Goal: Information Seeking & Learning: Find specific fact

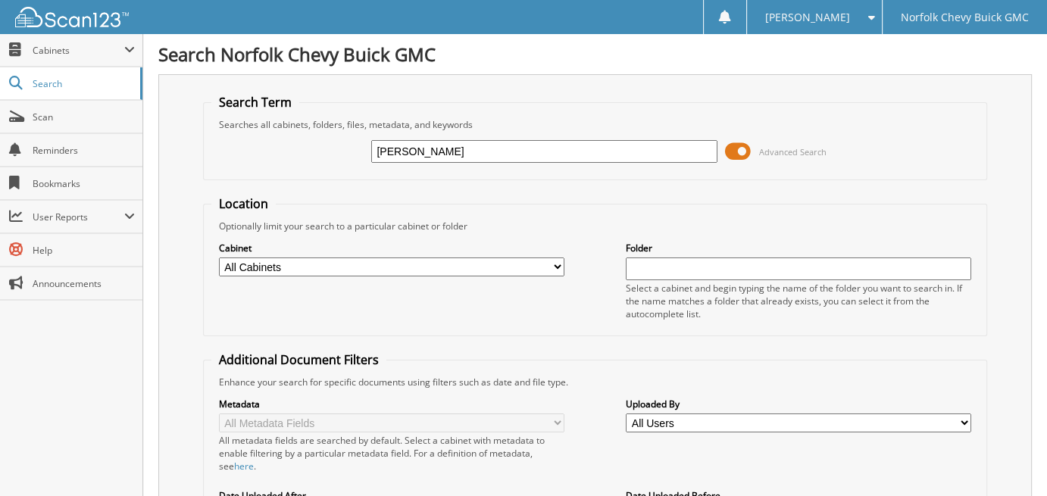
click at [345, 207] on fieldset "Location Optionally limit your search to a particular cabinet or folder Cabinet…" at bounding box center [595, 265] width 785 height 141
click at [533, 160] on input "KRISTA M CHRIDT" at bounding box center [543, 151] width 345 height 23
type input "KRISTA M CHRISTIAN"
click at [588, 252] on div "Cabinet All Cabinets CAR DEALS PARTS SERVICE RO Needs Filing Folder" at bounding box center [595, 280] width 768 height 95
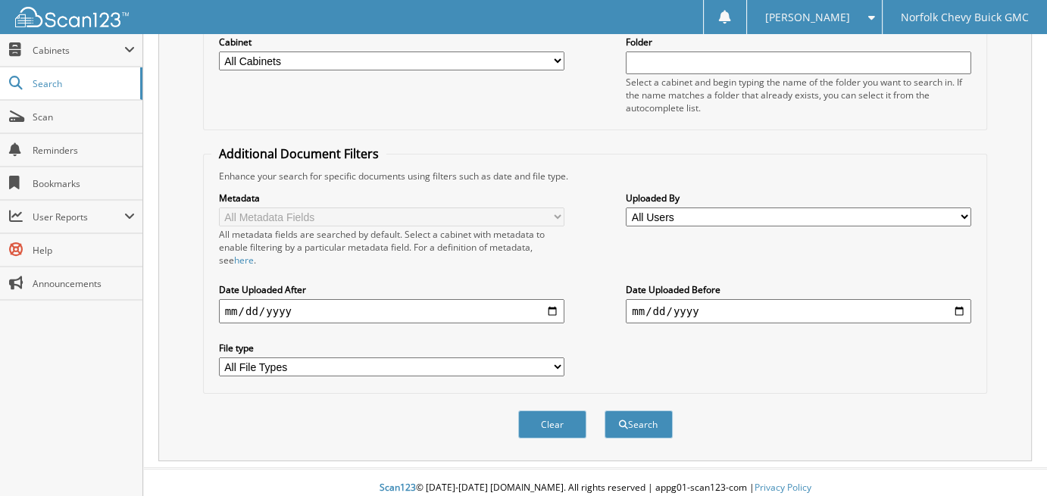
scroll to position [206, 0]
click at [652, 417] on button "Search" at bounding box center [639, 425] width 68 height 28
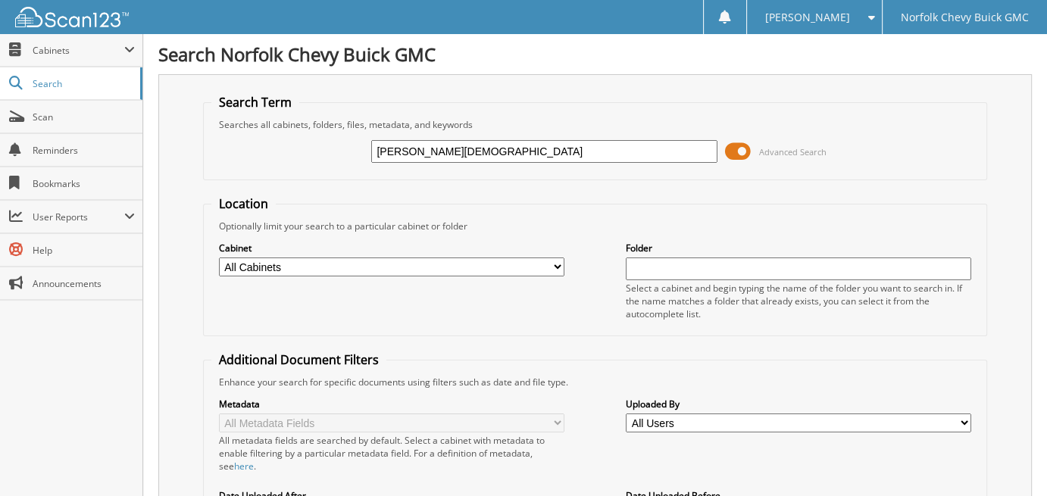
drag, startPoint x: 503, startPoint y: 144, endPoint x: 194, endPoint y: 119, distance: 310.1
click at [194, 119] on div "Search Term Searches all cabinets, folders, files, metadata, and keywords KRIST…" at bounding box center [594, 370] width 873 height 593
click at [184, 130] on div "Search Term Searches all cabinets, folders, files, metadata, and keywords EDS A…" at bounding box center [594, 370] width 873 height 593
click at [412, 160] on input "EDS" at bounding box center [543, 151] width 345 height 23
click at [422, 151] on input "EDS" at bounding box center [543, 151] width 345 height 23
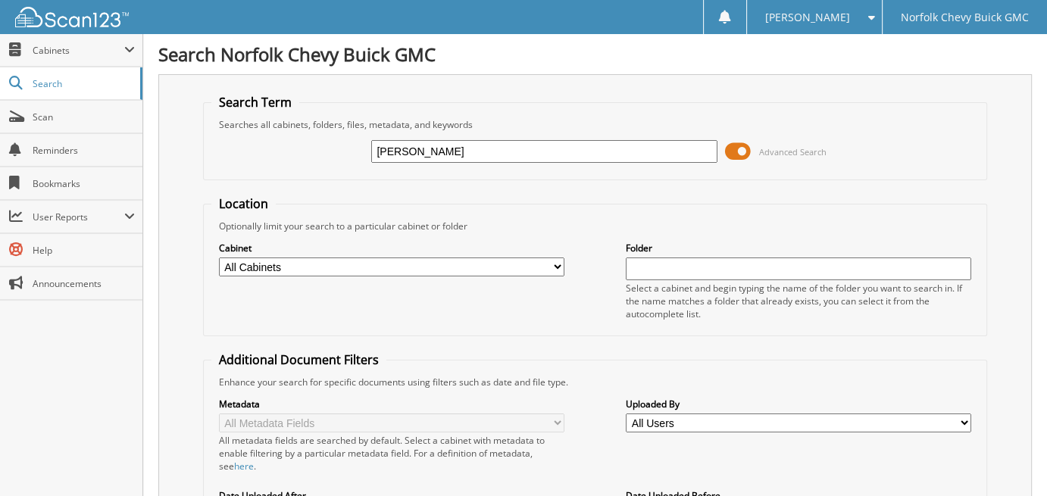
type input "[PERSON_NAME]"
drag, startPoint x: 533, startPoint y: 168, endPoint x: 558, endPoint y: 183, distance: 29.2
click at [551, 180] on form "Search Term Searches all cabinets, folders, files, metadata, and keywords EDWIN…" at bounding box center [595, 377] width 785 height 567
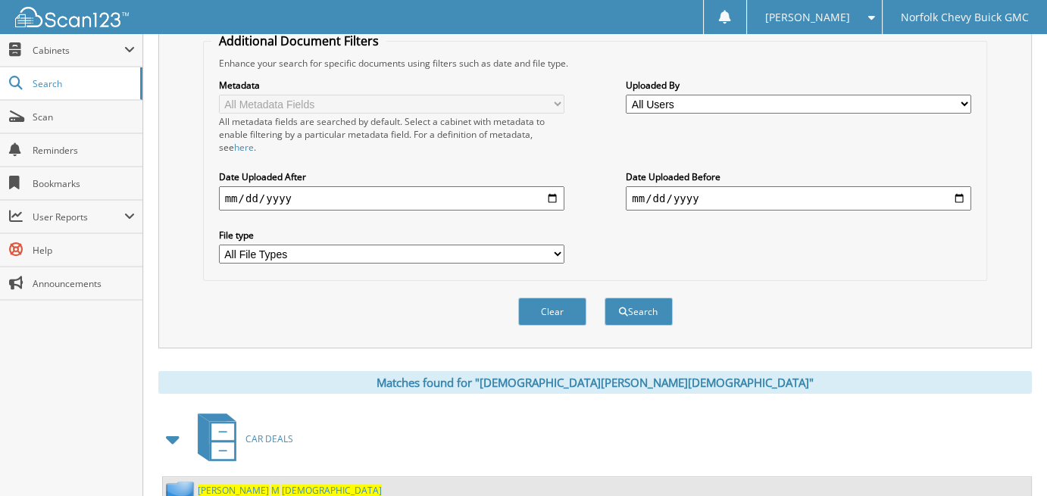
scroll to position [379, 0]
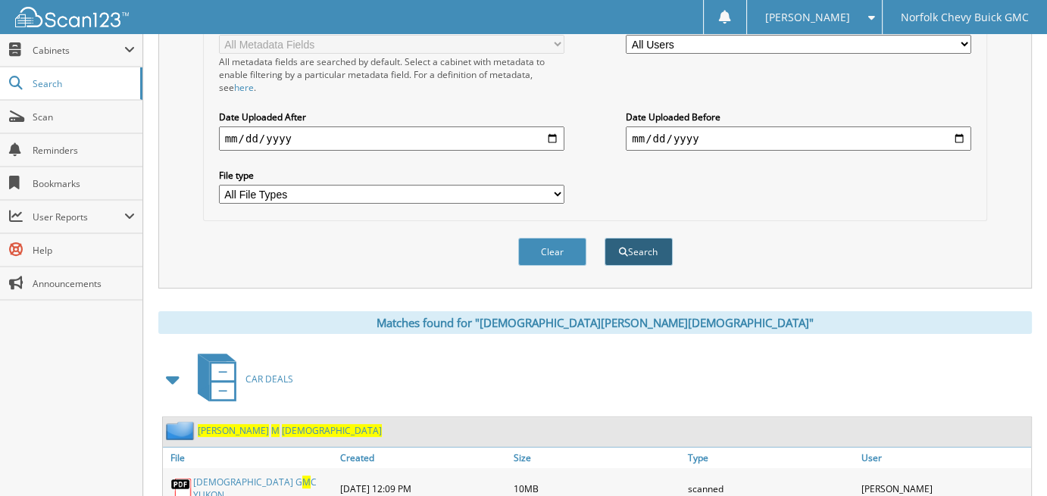
click at [645, 251] on button "Search" at bounding box center [639, 252] width 68 height 28
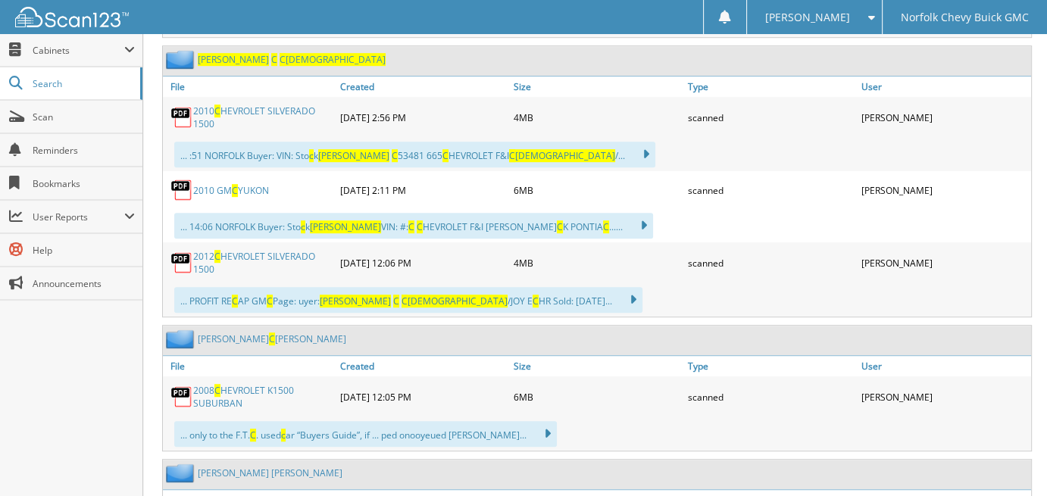
scroll to position [909, 0]
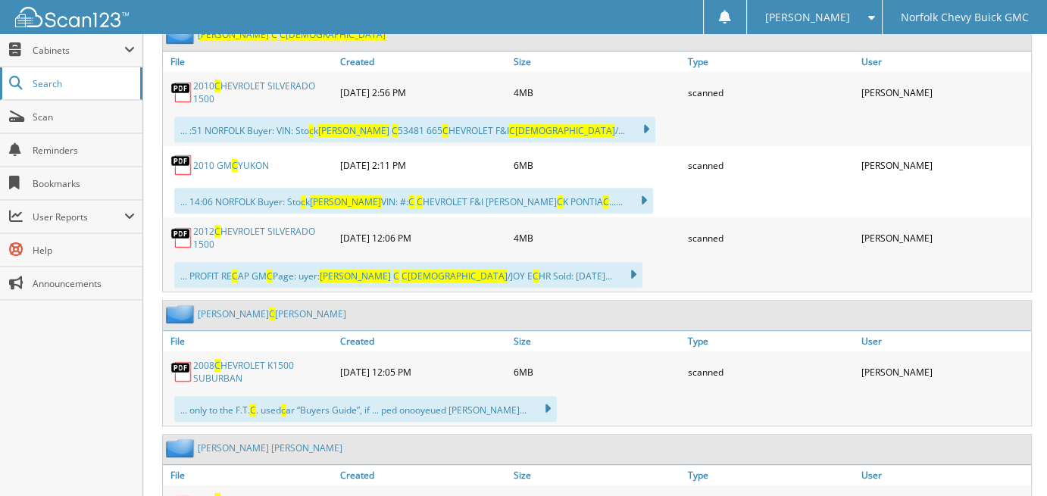
click at [111, 87] on span "Search" at bounding box center [83, 83] width 100 height 13
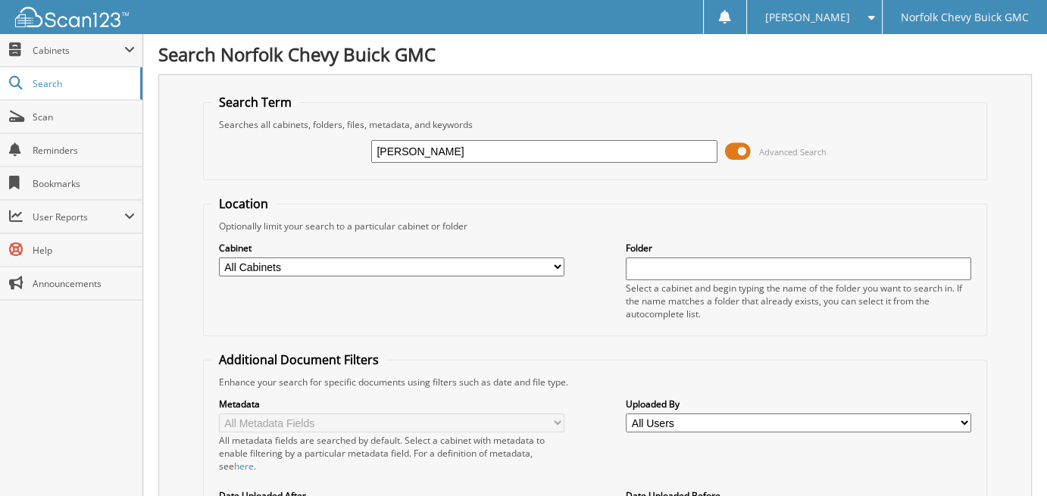
type input "JUSTIN CHRISTIANSEN"
drag, startPoint x: 696, startPoint y: 92, endPoint x: 711, endPoint y: 102, distance: 17.9
click at [702, 96] on div "Search Term Searches all cabinets, folders, files, metadata, and keywords JUSTI…" at bounding box center [594, 370] width 873 height 593
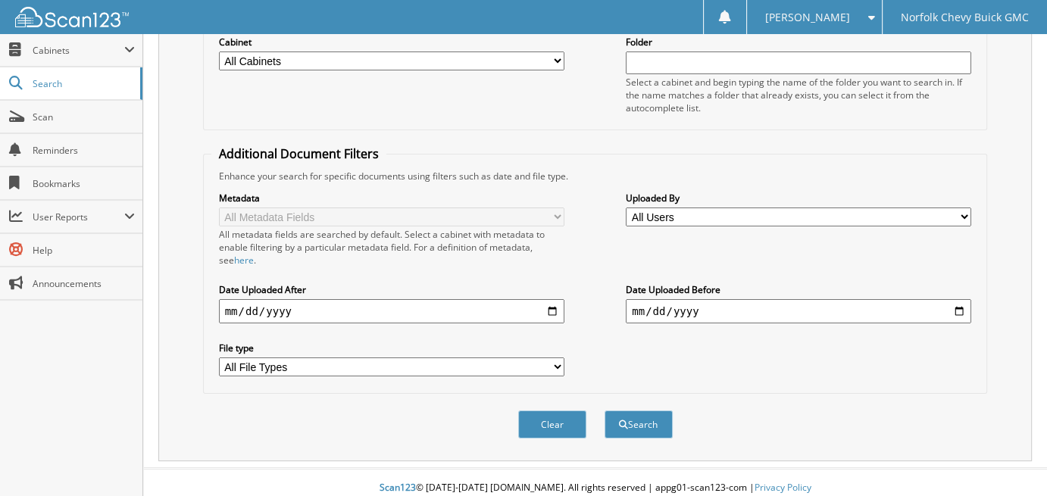
scroll to position [206, 0]
click at [653, 416] on button "Search" at bounding box center [639, 425] width 68 height 28
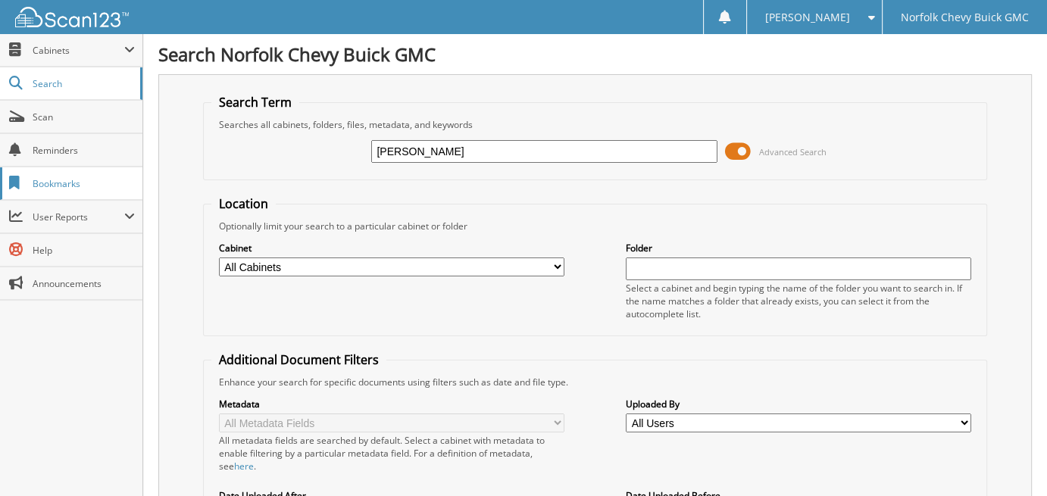
drag, startPoint x: 509, startPoint y: 142, endPoint x: 128, endPoint y: 192, distance: 384.4
type input "MARY ANN CHRISTENSEN"
drag, startPoint x: 270, startPoint y: 197, endPoint x: 280, endPoint y: 201, distance: 10.6
click at [280, 201] on fieldset "Location Optionally limit your search to a particular cabinet or folder Cabinet…" at bounding box center [595, 265] width 785 height 141
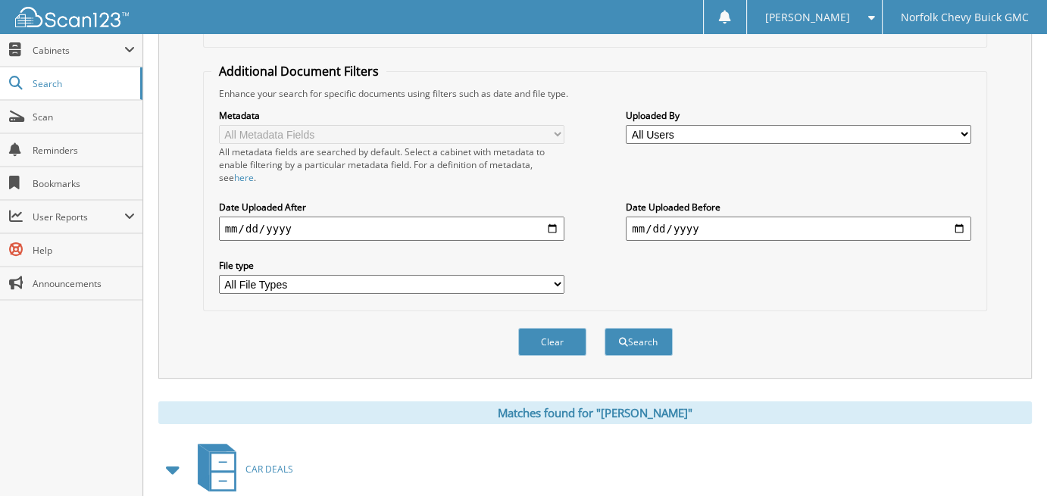
scroll to position [303, 0]
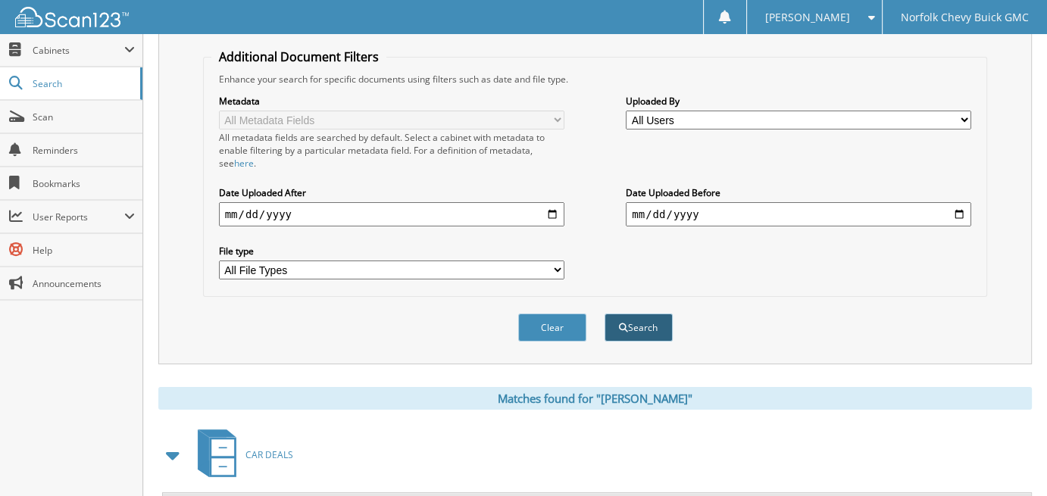
click at [636, 321] on button "Search" at bounding box center [639, 328] width 68 height 28
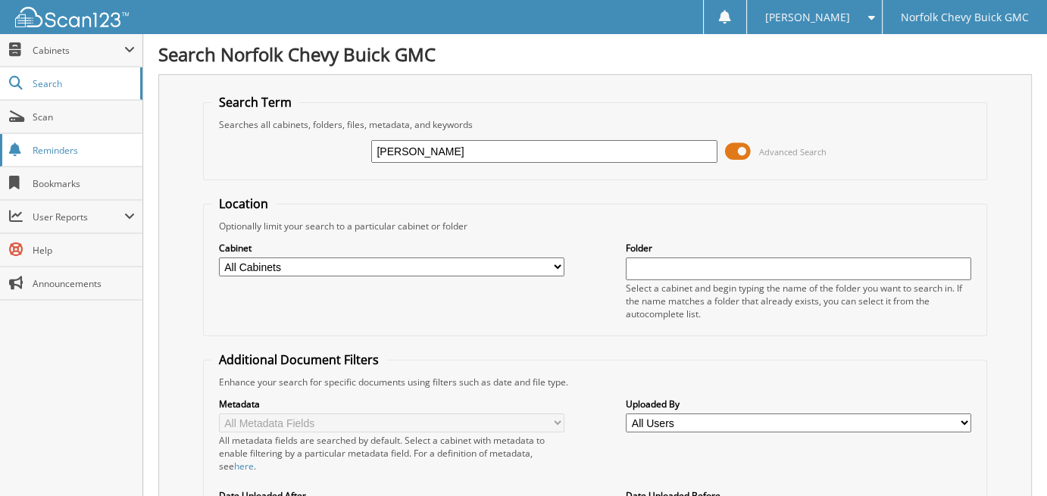
drag, startPoint x: 568, startPoint y: 145, endPoint x: 38, endPoint y: 146, distance: 530.3
click at [75, 85] on span "Search" at bounding box center [83, 83] width 100 height 13
type input "[PERSON_NAME]"
click at [553, 195] on fieldset "Location Optionally limit your search to a particular cabinet or folder Cabinet…" at bounding box center [595, 265] width 785 height 141
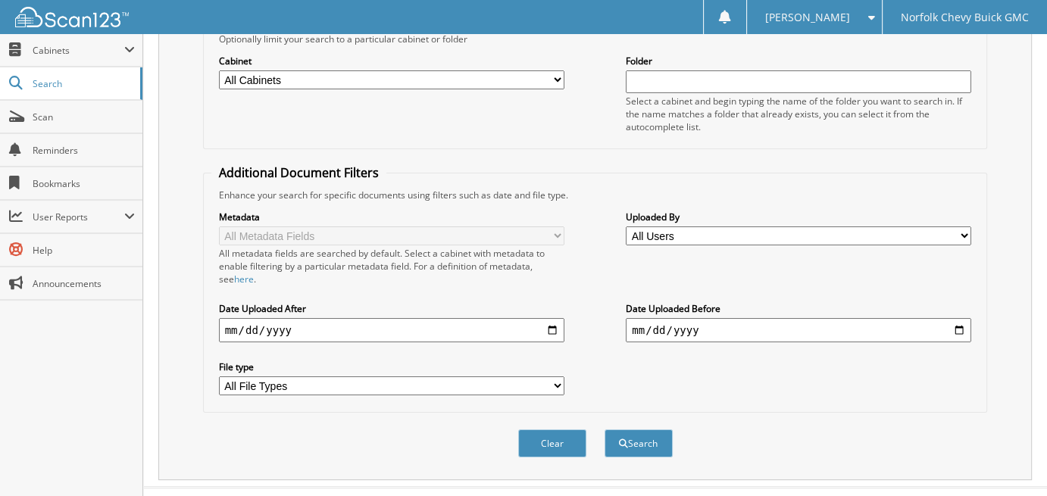
scroll to position [206, 0]
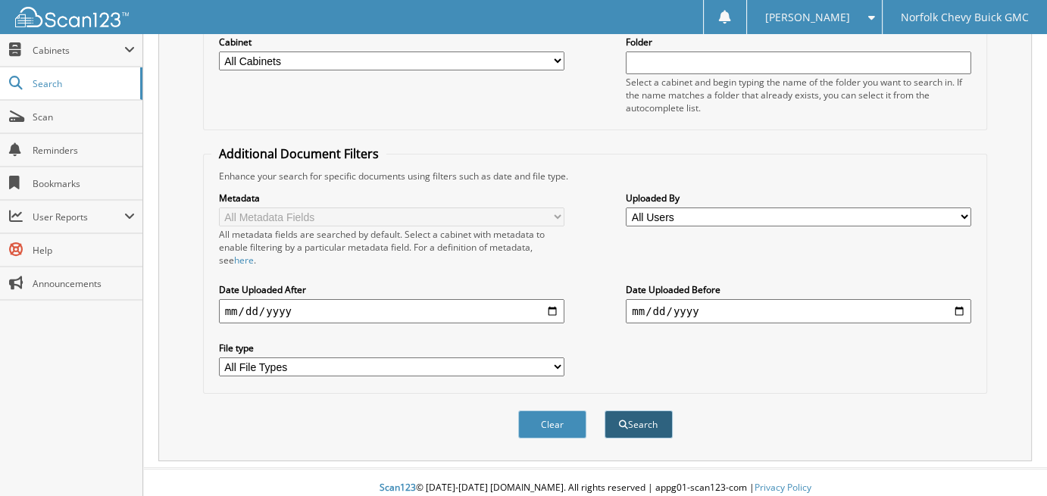
click at [651, 412] on button "Search" at bounding box center [639, 425] width 68 height 28
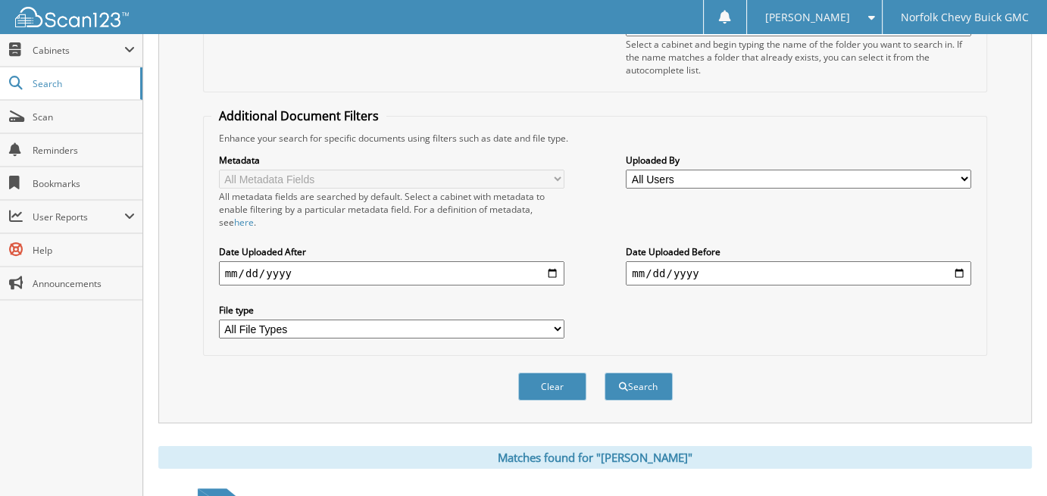
scroll to position [303, 0]
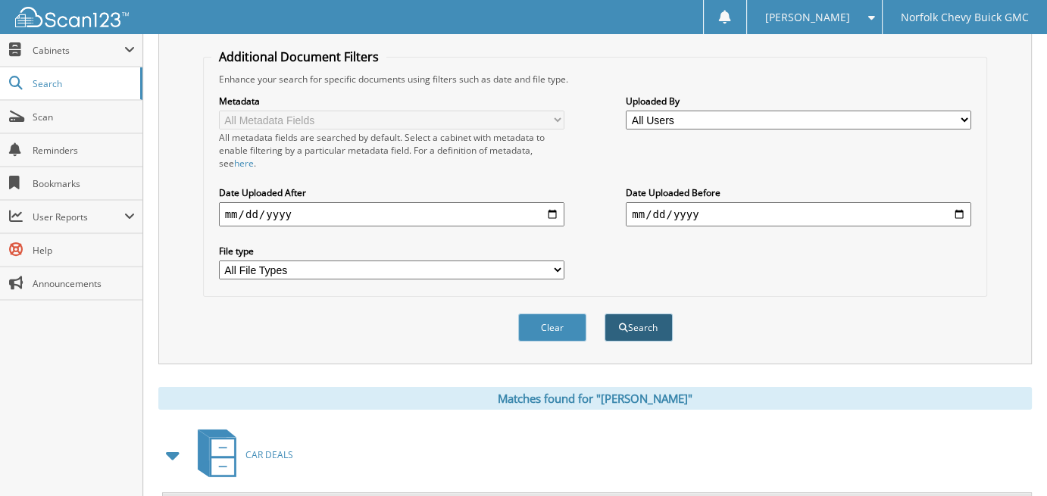
click at [645, 323] on button "Search" at bounding box center [639, 328] width 68 height 28
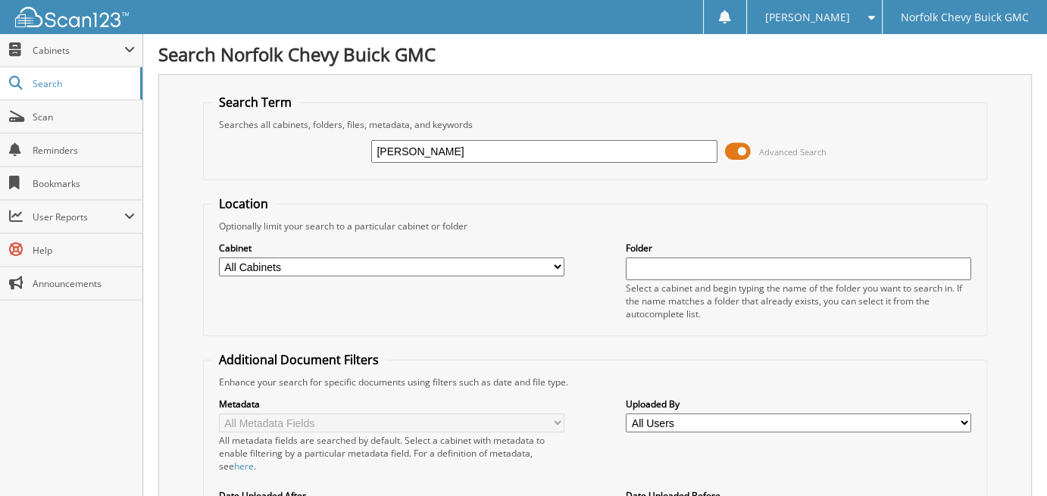
drag, startPoint x: 511, startPoint y: 146, endPoint x: 280, endPoint y: 181, distance: 233.7
click at [282, 174] on fieldset "Search Term Searches all cabinets, folders, files, metadata, and keywords [PERS…" at bounding box center [595, 137] width 785 height 86
type input "[PERSON_NAME]"
click at [546, 195] on fieldset "Location Optionally limit your search to a particular cabinet or folder Cabinet…" at bounding box center [595, 265] width 785 height 141
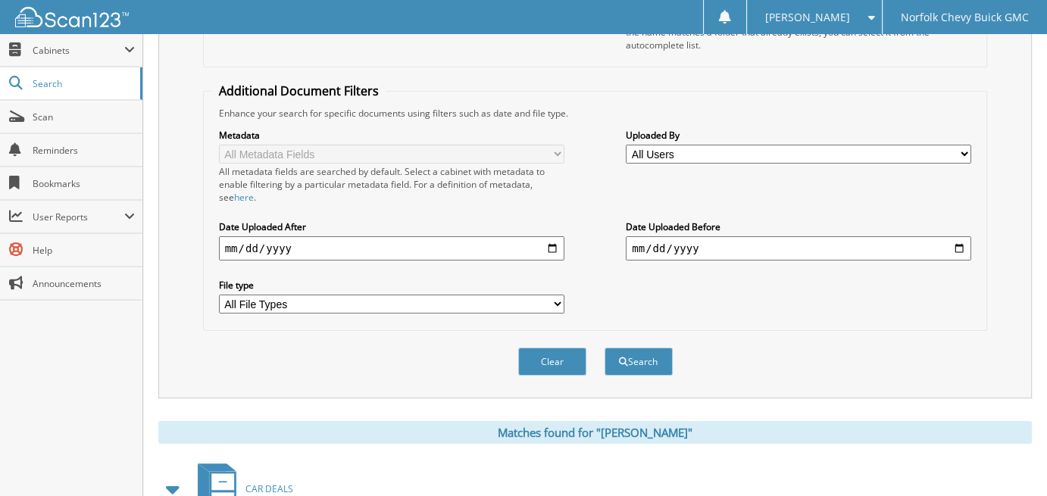
scroll to position [303, 0]
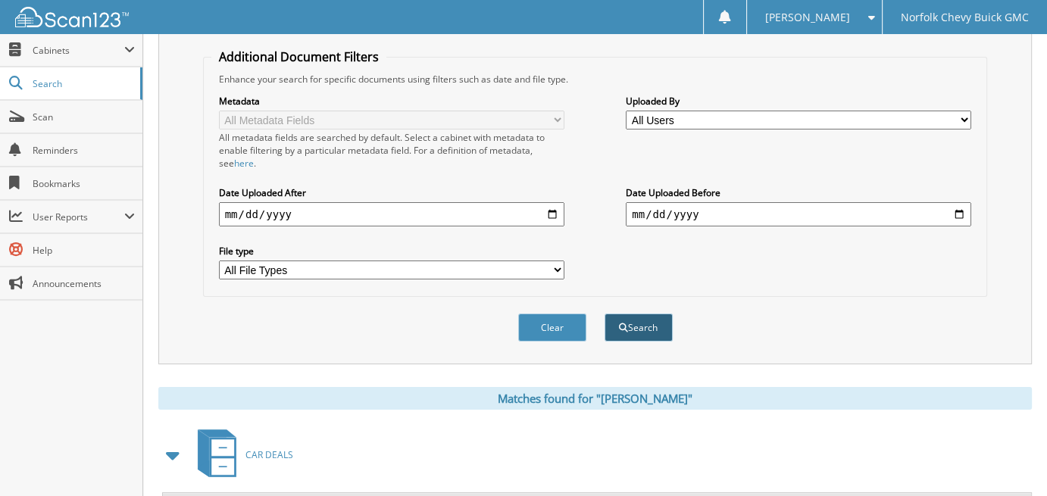
click at [654, 323] on button "Search" at bounding box center [639, 328] width 68 height 28
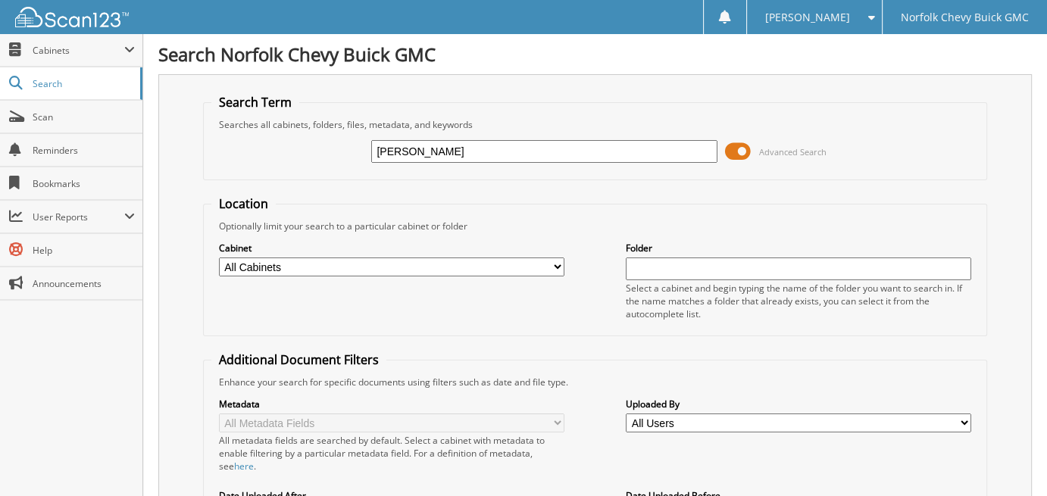
click at [427, 150] on input "MARGO MCHENOWETH" at bounding box center [543, 151] width 345 height 23
type input "[PERSON_NAME]"
click at [515, 172] on fieldset "Search Term Searches all cabinets, folders, files, metadata, and keywords MARGO…" at bounding box center [595, 137] width 785 height 86
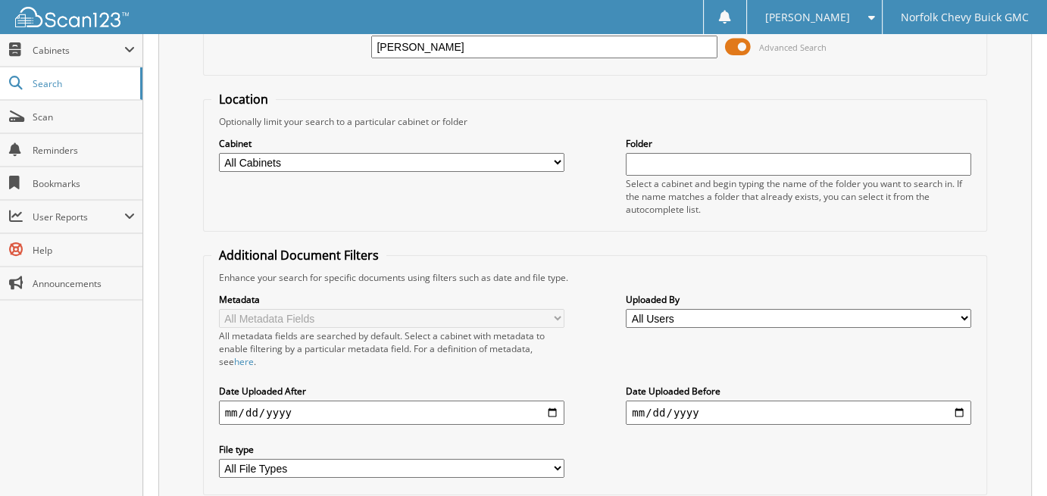
scroll to position [260, 0]
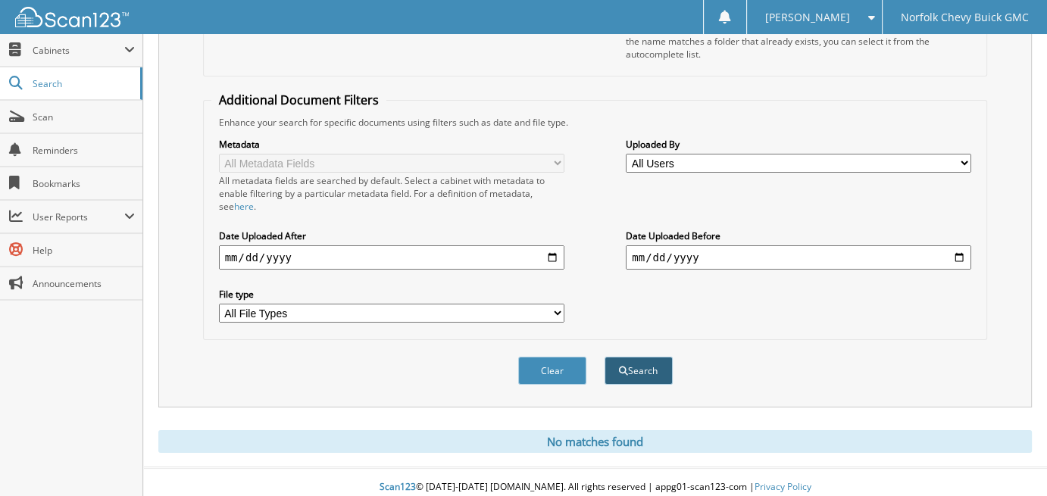
click at [645, 358] on button "Search" at bounding box center [639, 371] width 68 height 28
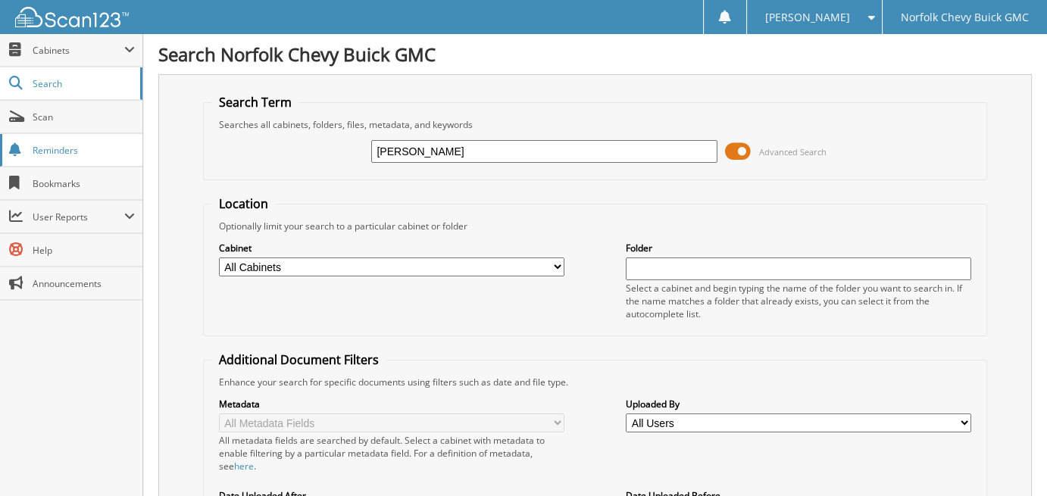
drag, startPoint x: 522, startPoint y: 152, endPoint x: 0, endPoint y: 142, distance: 522.0
click at [0, 142] on body "Taylor K. Settings Logout Norfolk Chevy Buick GMC Close Cabinets My Company" at bounding box center [523, 483] width 1047 height 967
type input "CASEY CHERINGTON"
click at [277, 63] on h1 "Search Norfolk Chevy Buick GMC" at bounding box center [594, 54] width 873 height 25
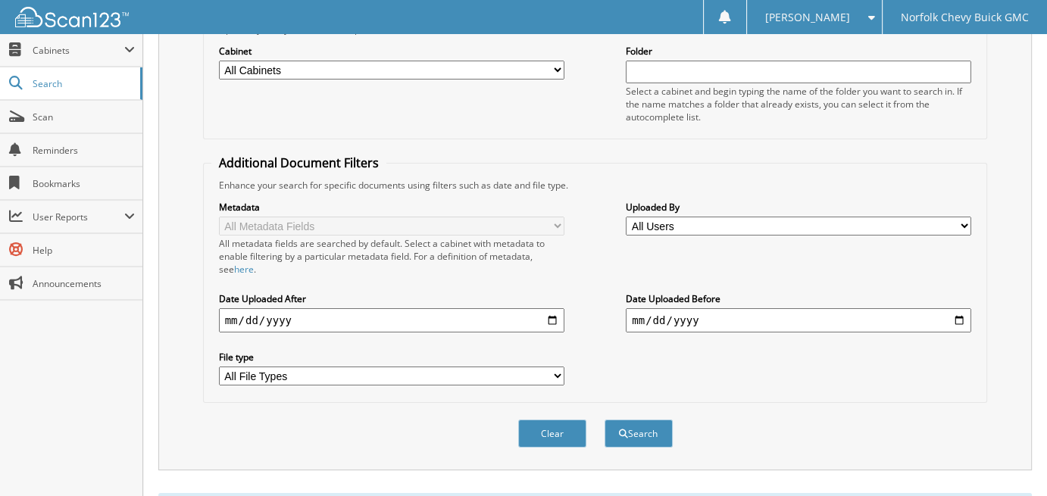
scroll to position [227, 0]
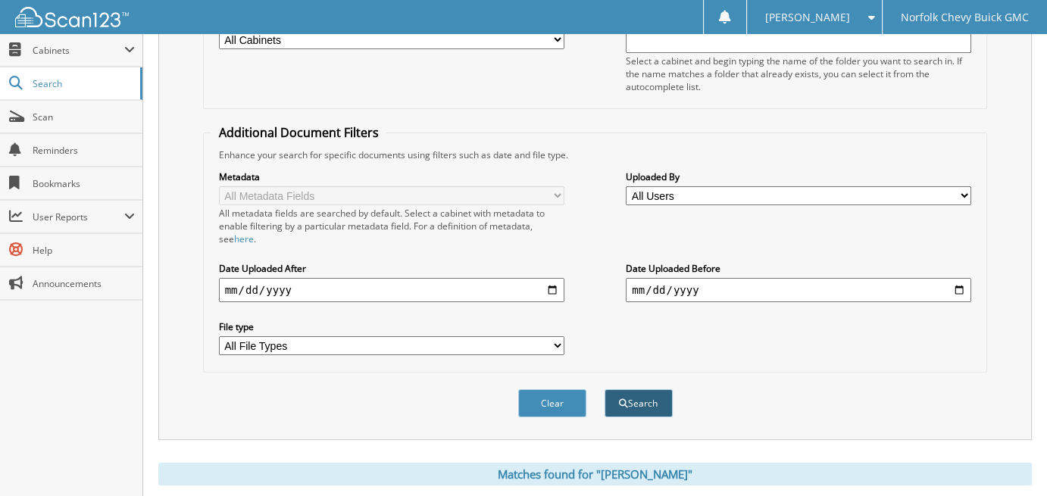
click at [667, 406] on button "Search" at bounding box center [639, 403] width 68 height 28
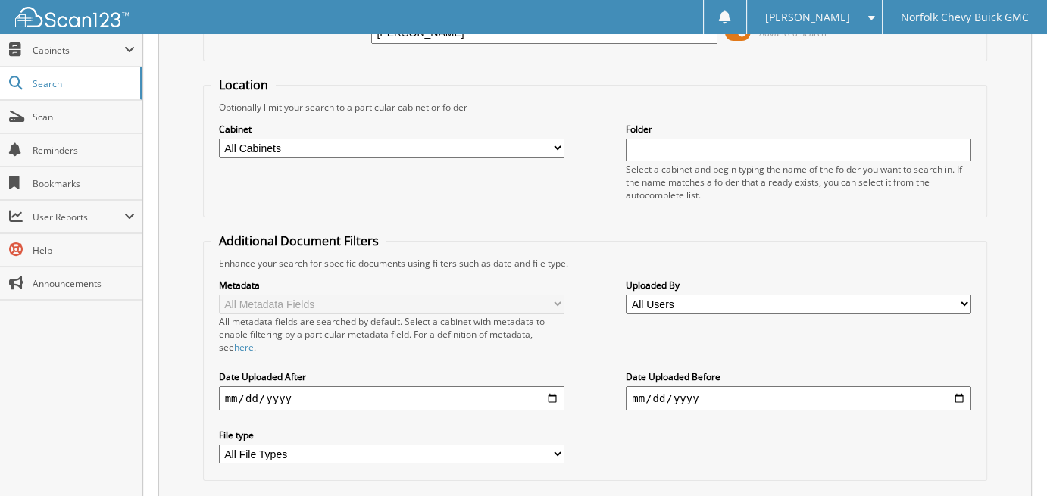
scroll to position [2, 0]
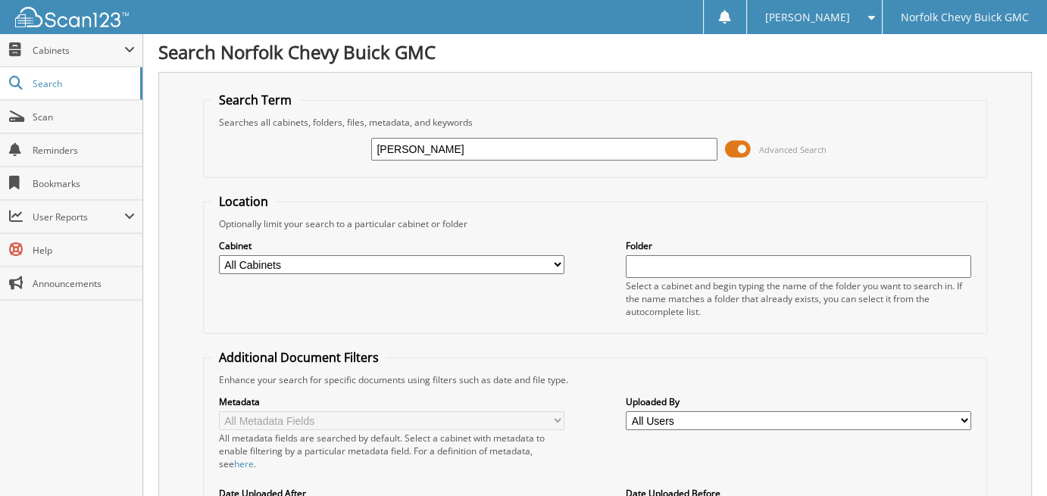
drag, startPoint x: 523, startPoint y: 134, endPoint x: 143, endPoint y: 160, distance: 380.4
click at [143, 160] on div "Search Norfolk Chevy Buick GMC Search Term Searches all cabinets, folders, file…" at bounding box center [595, 480] width 904 height 964
drag, startPoint x: 521, startPoint y: 160, endPoint x: 479, endPoint y: 155, distance: 42.7
click at [479, 155] on div "CASEY CHERINGTON" at bounding box center [543, 149] width 345 height 26
drag, startPoint x: 491, startPoint y: 149, endPoint x: 30, endPoint y: 161, distance: 461.5
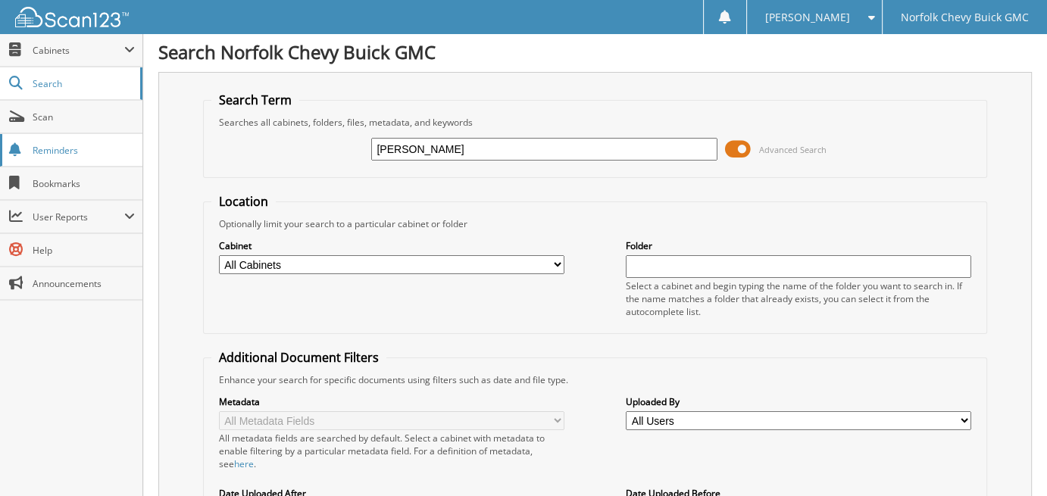
click at [0, 186] on body "Taylor K. Settings Logout Norfolk Chevy Buick GMC Close Cabinets My Company" at bounding box center [523, 480] width 1047 height 964
drag, startPoint x: 139, startPoint y: 102, endPoint x: 395, endPoint y: 205, distance: 276.0
click at [392, 205] on fieldset "Location Optionally limit your search to a particular cabinet or folder Cabinet…" at bounding box center [595, 263] width 785 height 141
click at [485, 139] on input "CHEVROLET Cdi" at bounding box center [543, 149] width 345 height 23
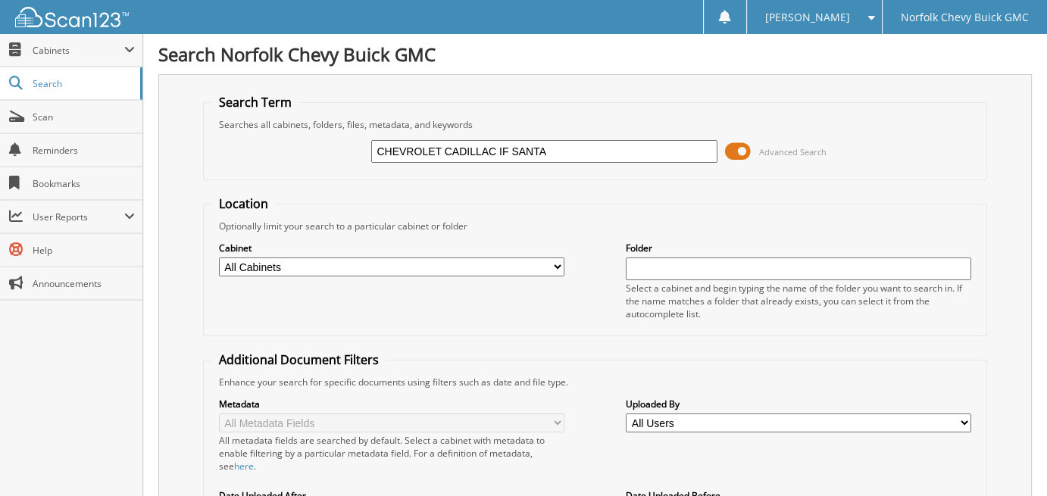
scroll to position [0, 0]
click at [507, 150] on input "CHEVROLET CADILLAC IF SANTA" at bounding box center [543, 151] width 345 height 23
click at [570, 150] on input "CHEVROLET CADILLAC OF SANTA" at bounding box center [543, 151] width 345 height 23
type input "CHEVROLET CADILLAC OF SANTA FE"
click at [594, 202] on fieldset "Location Optionally limit your search to a particular cabinet or folder Cabinet…" at bounding box center [595, 265] width 785 height 141
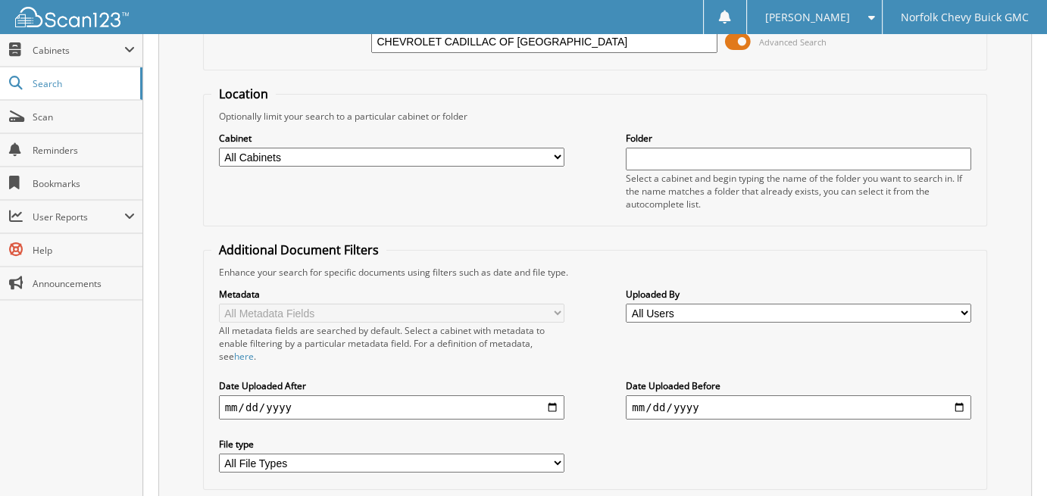
scroll to position [228, 0]
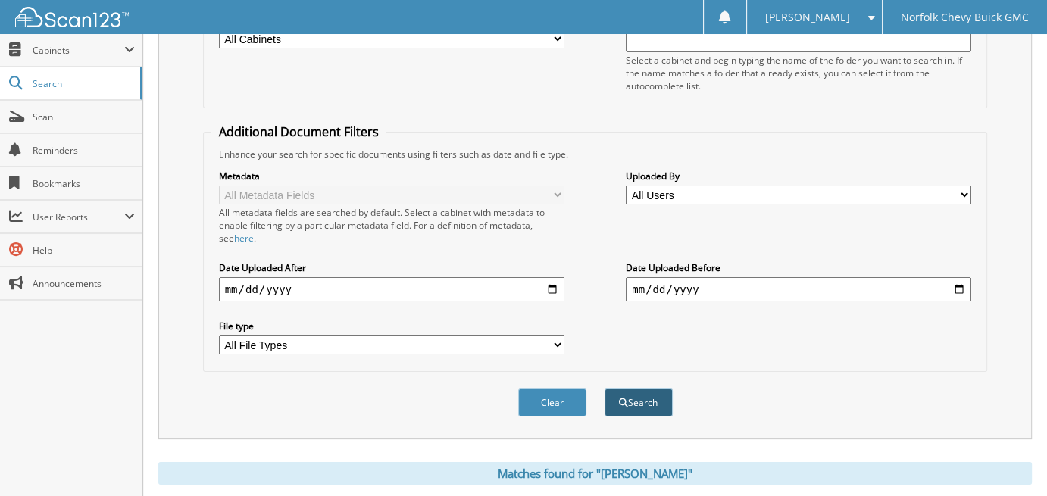
click at [654, 389] on button "Search" at bounding box center [639, 403] width 68 height 28
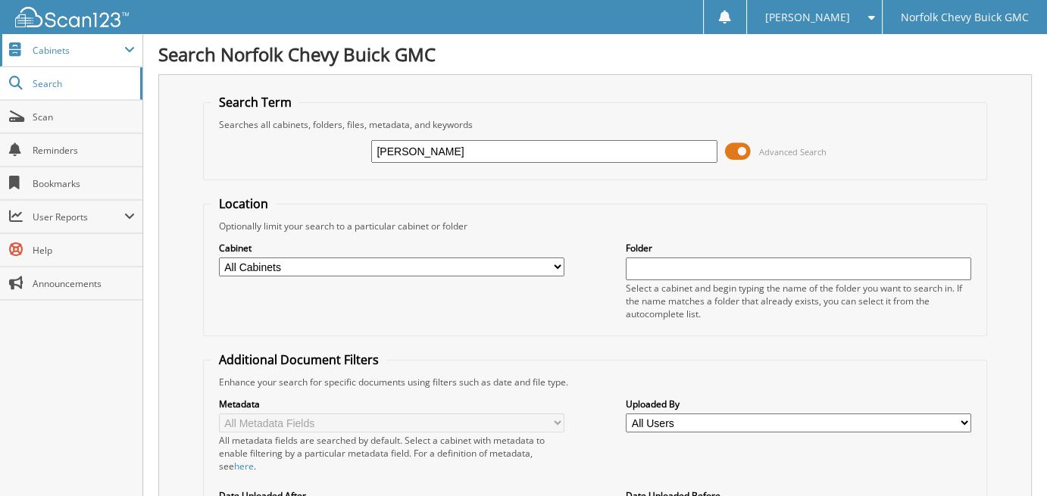
click at [95, 49] on span "Cabinets" at bounding box center [79, 50] width 92 height 13
click at [103, 74] on link "Search" at bounding box center [71, 83] width 142 height 33
click at [108, 50] on span "Cabinets" at bounding box center [79, 50] width 92 height 13
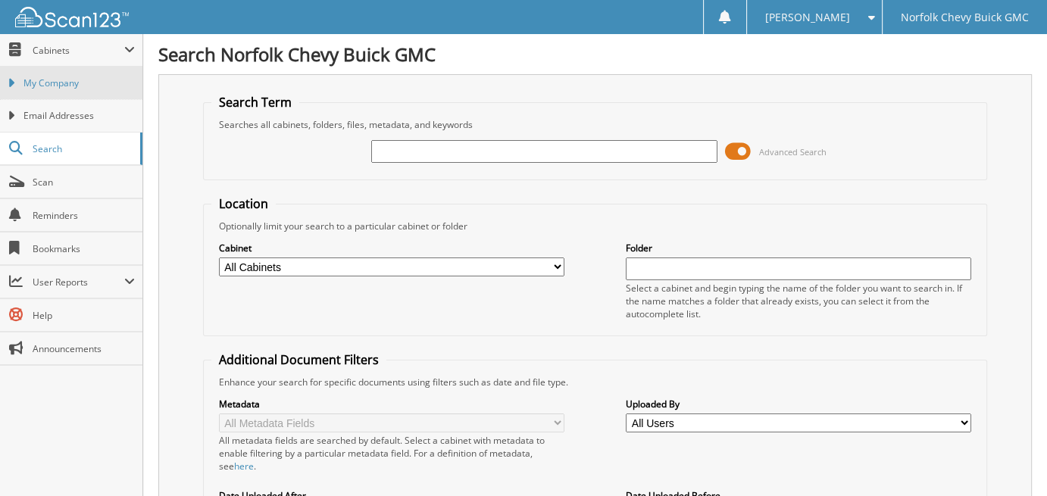
click at [108, 77] on span "My Company" at bounding box center [78, 84] width 111 height 14
